Goal: Find contact information: Find contact information

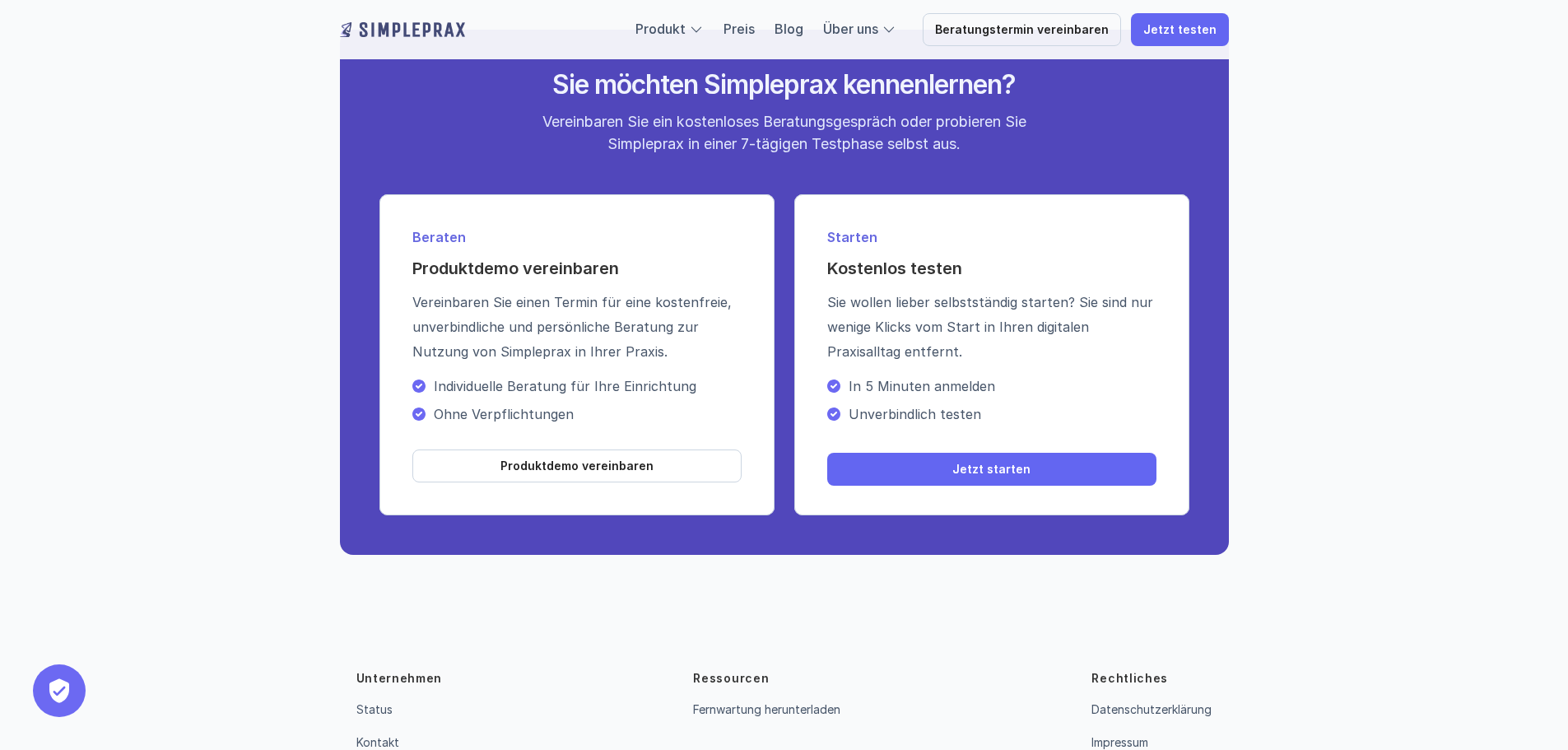
scroll to position [5858, 0]
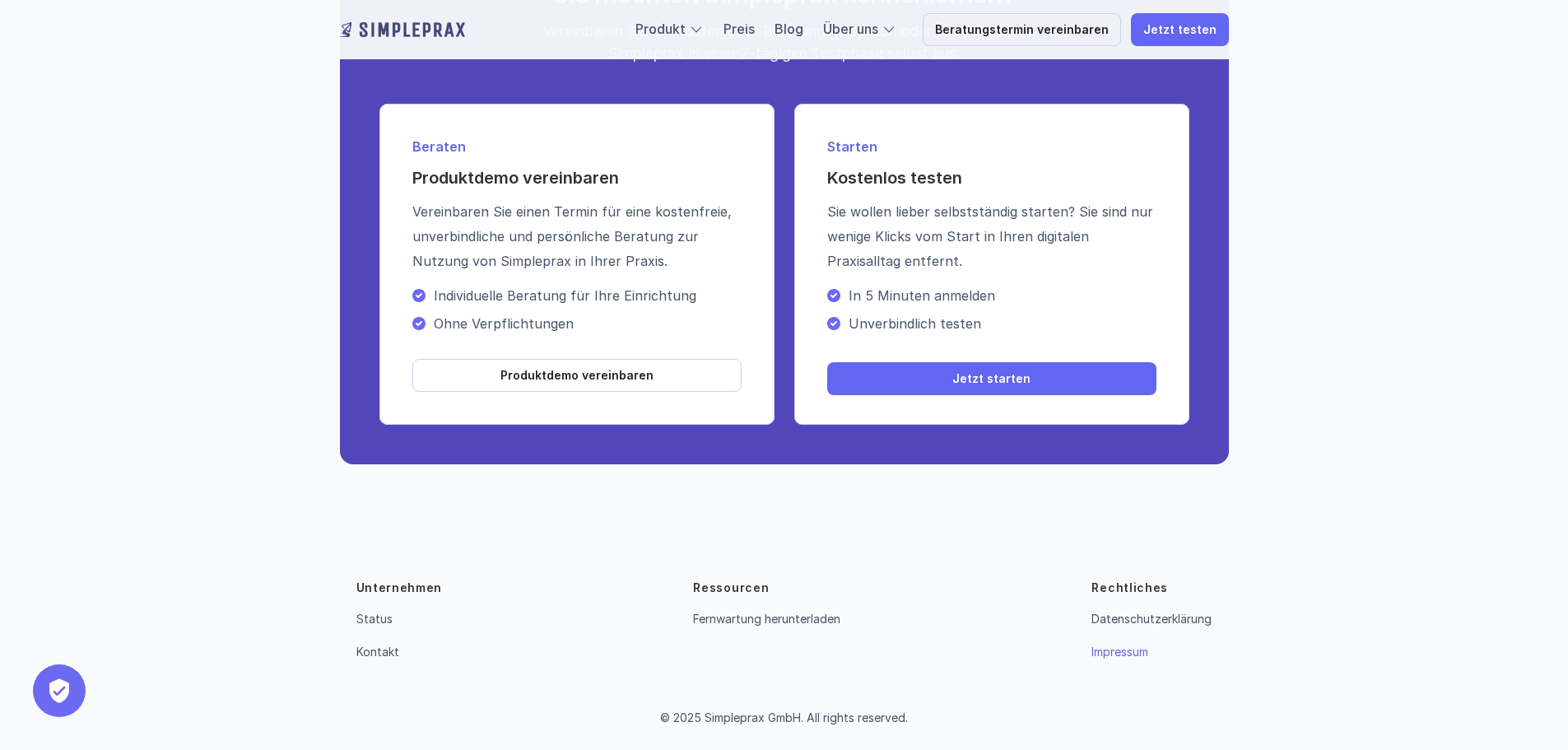
click at [1101, 657] on link "Impressum" at bounding box center [1120, 651] width 57 height 14
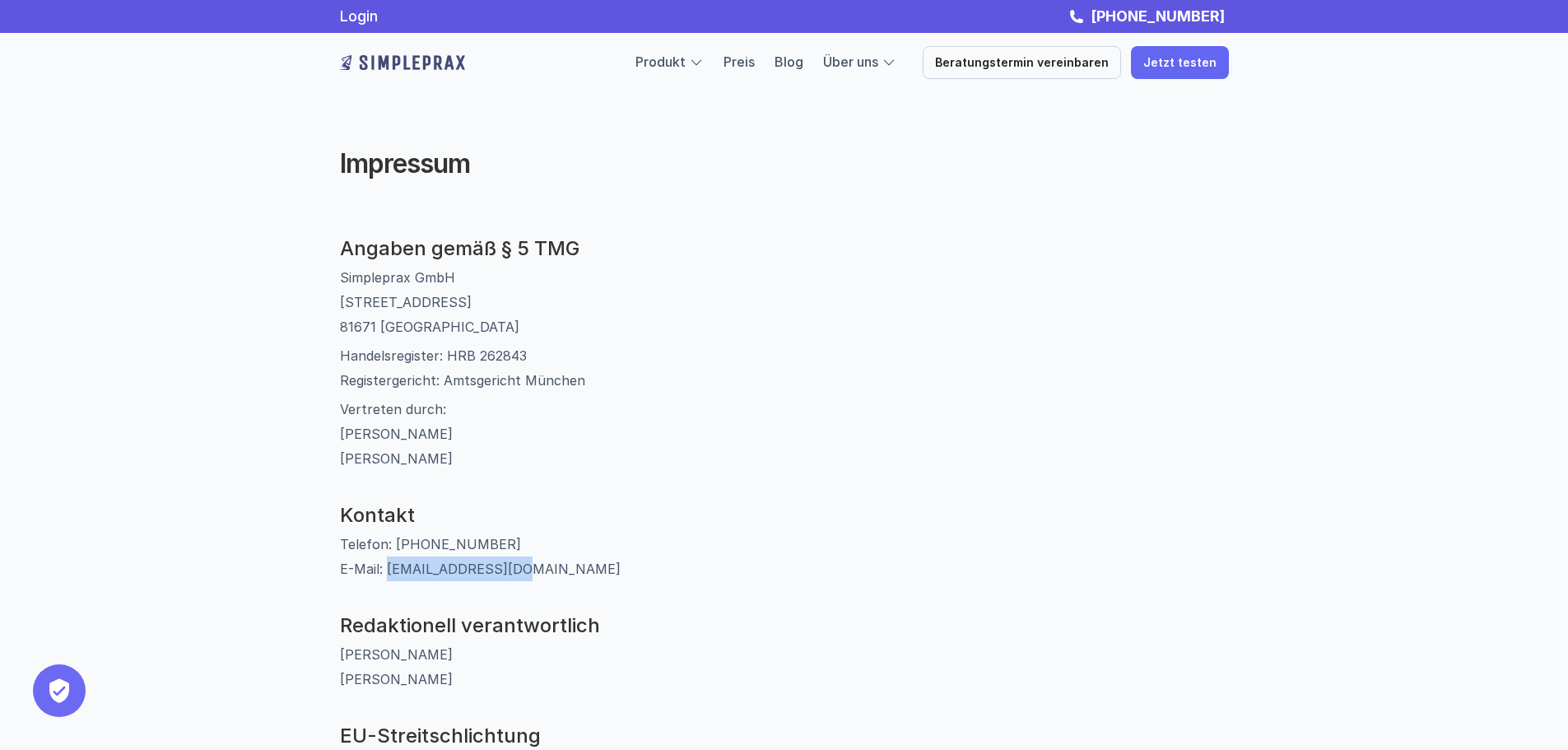
drag, startPoint x: 519, startPoint y: 568, endPoint x: 385, endPoint y: 579, distance: 134.5
click at [385, 579] on p "Telefon: [PHONE_NUMBER] E-Mail: [EMAIL_ADDRESS][DOMAIN_NAME]" at bounding box center [784, 557] width 889 height 49
copy p "[EMAIL_ADDRESS][DOMAIN_NAME]"
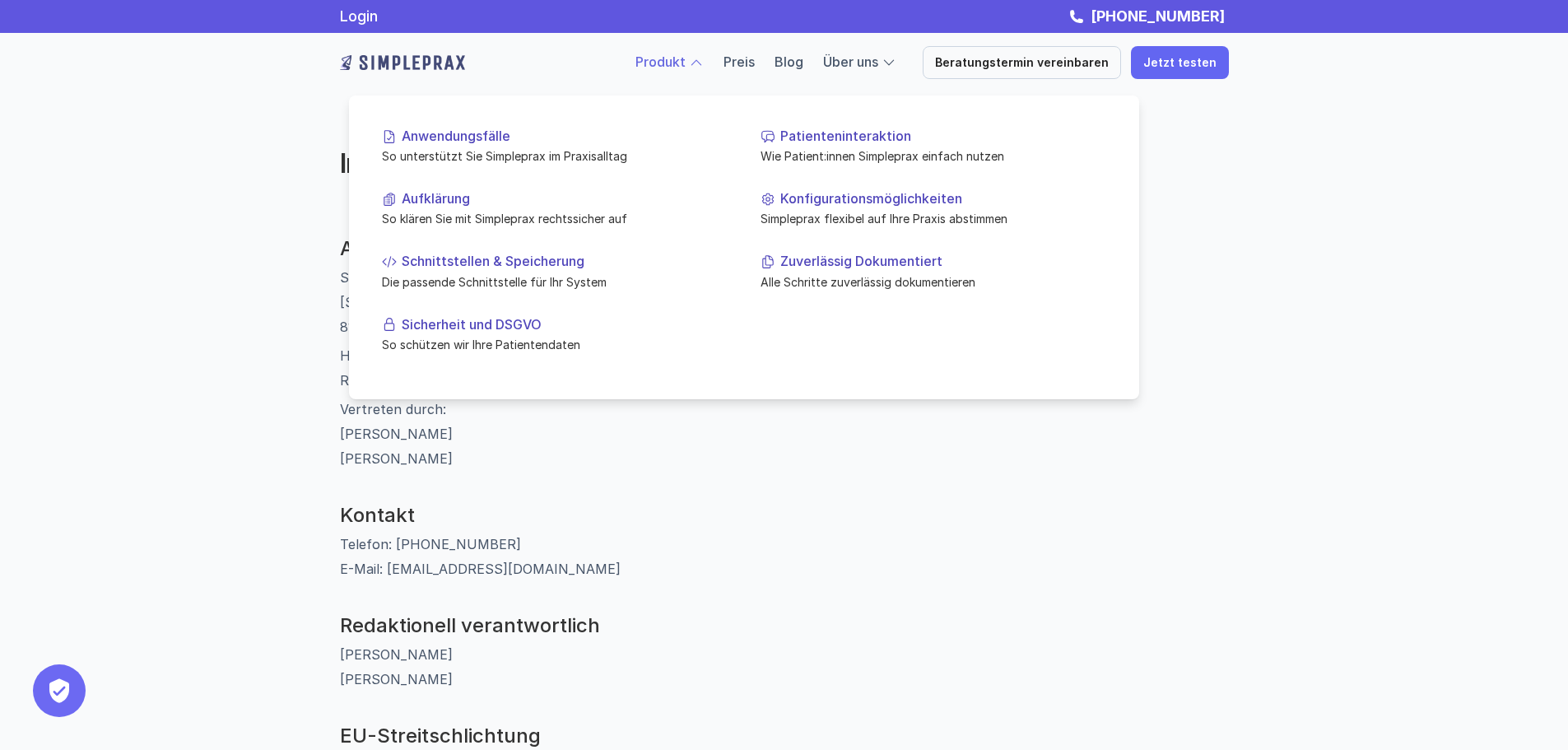
click at [704, 66] on div at bounding box center [696, 62] width 15 height 15
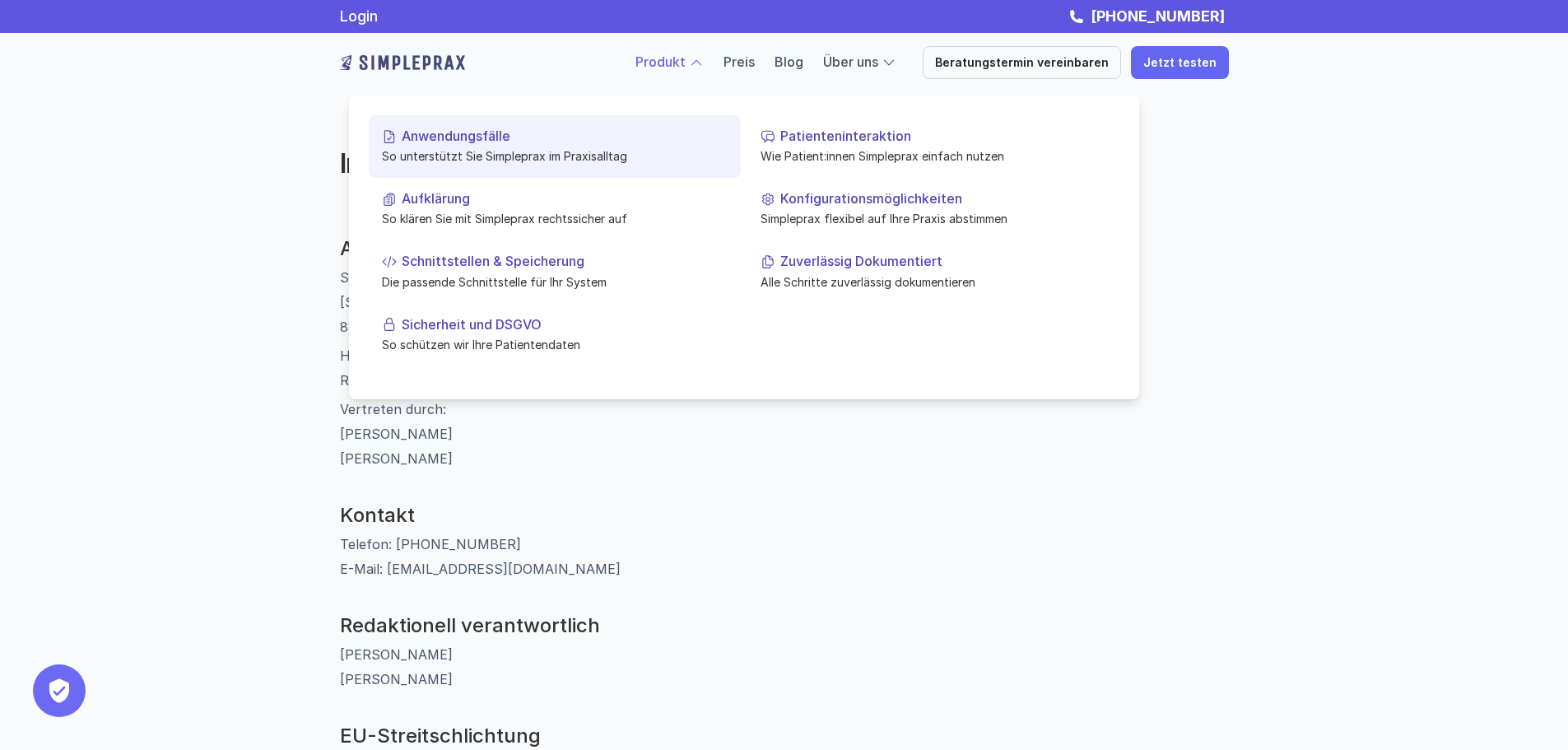
click at [491, 135] on p "Anwendungsfälle" at bounding box center [564, 136] width 325 height 16
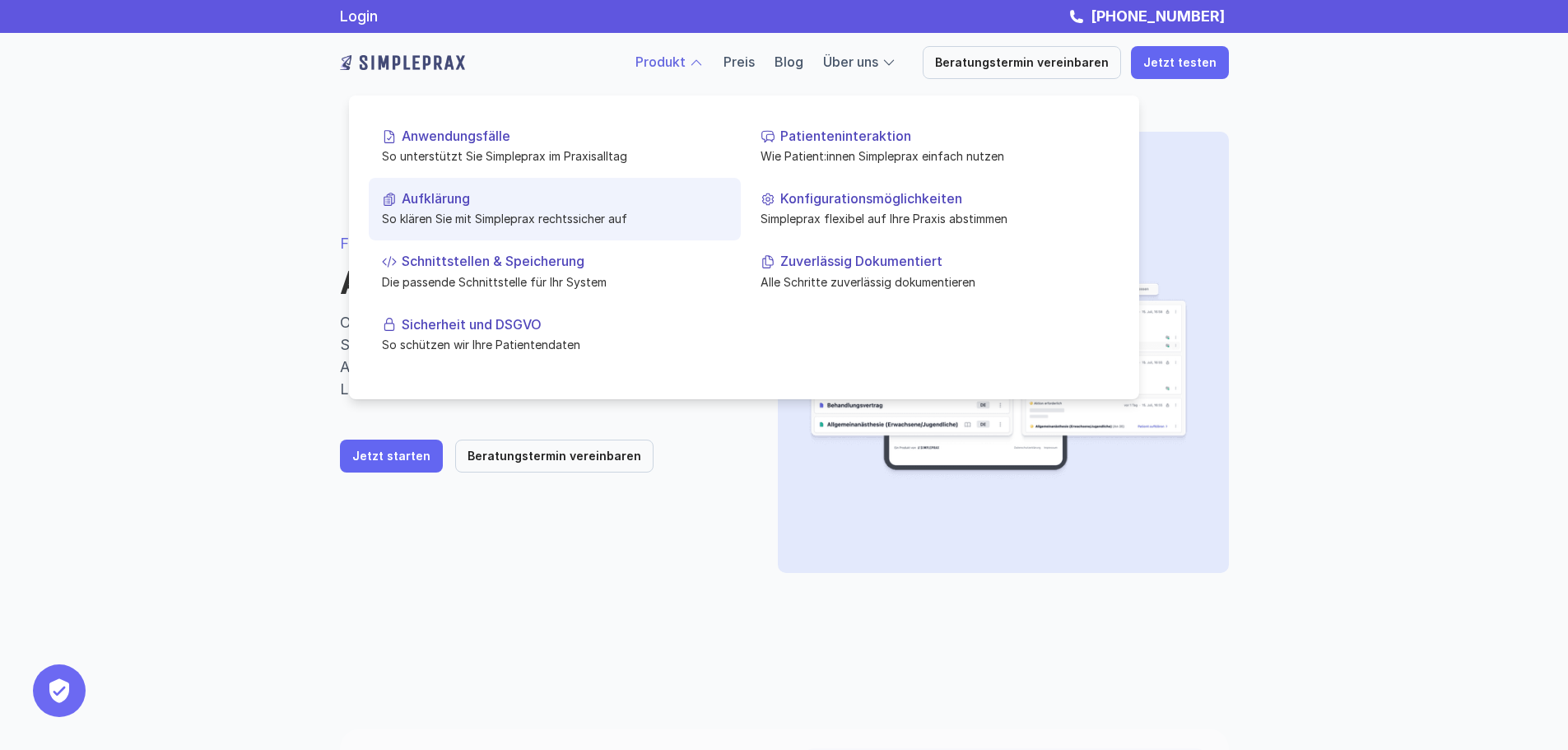
click at [473, 203] on p "Aufklärung" at bounding box center [564, 198] width 325 height 16
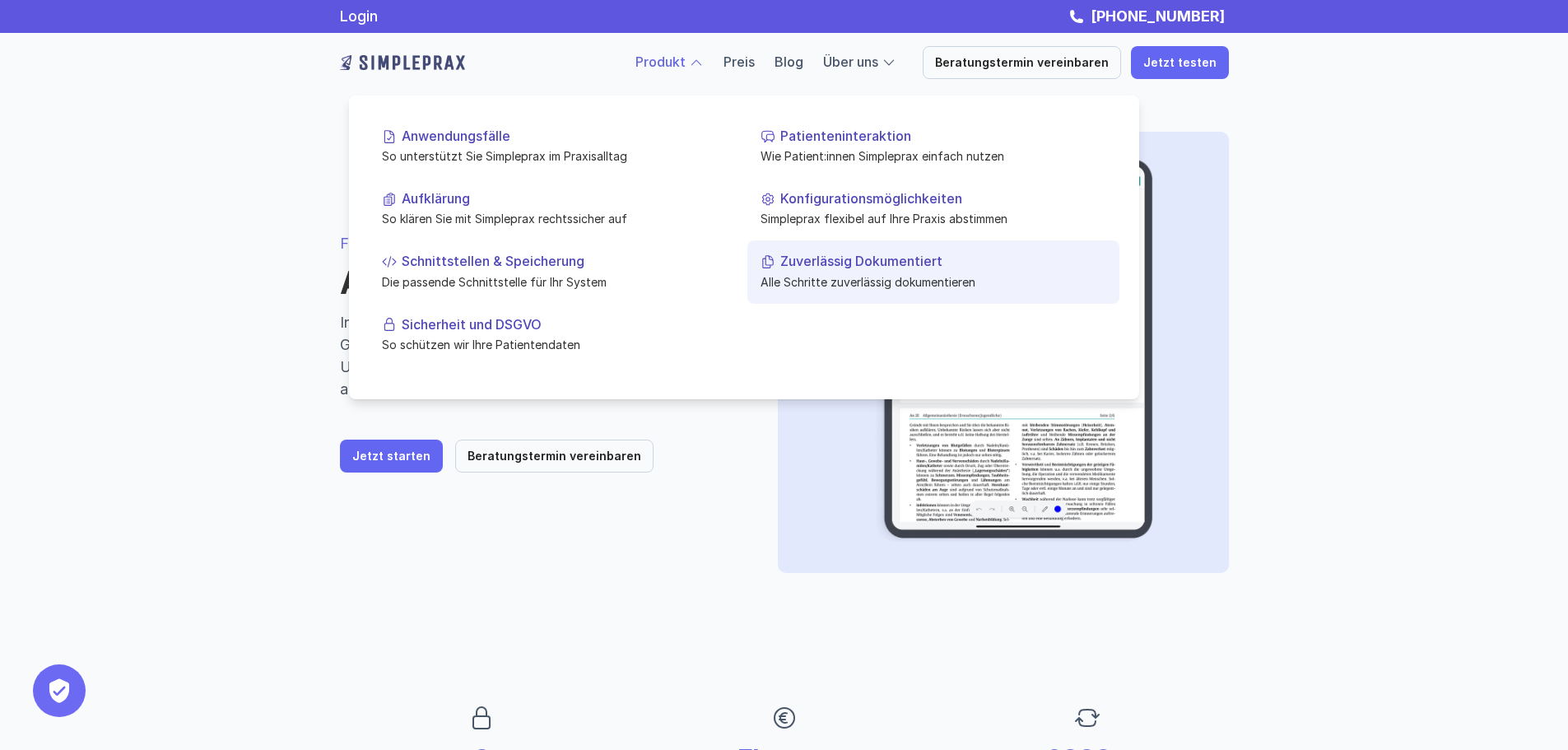
click at [818, 260] on p "Zuverlässig Dokumentiert" at bounding box center [942, 261] width 325 height 16
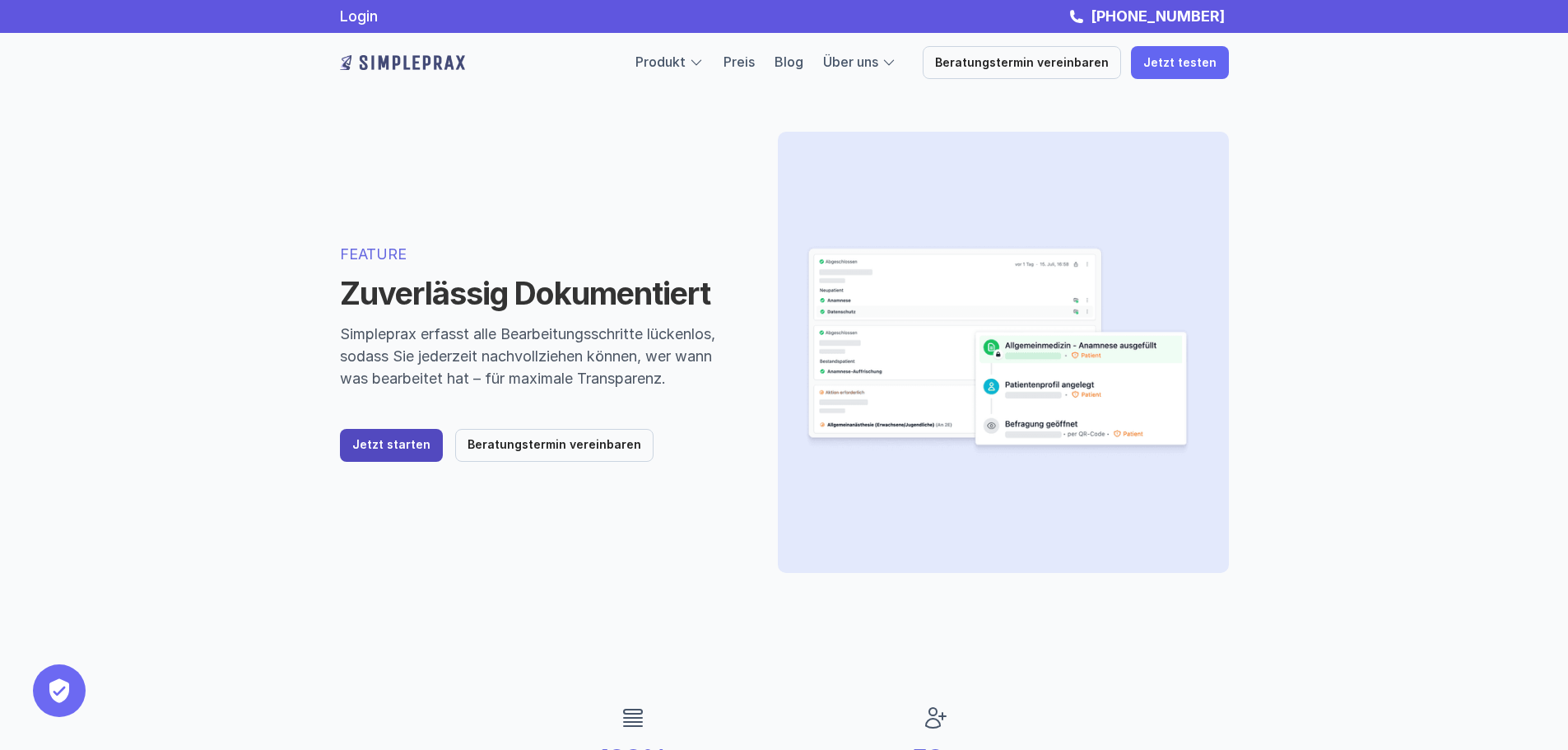
click at [404, 448] on p "Jetzt starten" at bounding box center [391, 444] width 78 height 14
